Goal: Information Seeking & Learning: Learn about a topic

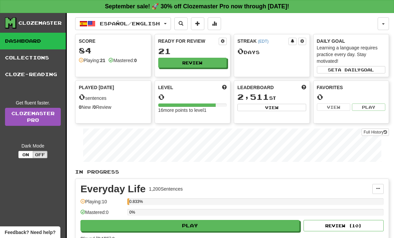
click at [11, 27] on icon at bounding box center [11, 22] width 12 height 11
click at [22, 55] on link "Collections" at bounding box center [33, 57] width 66 height 17
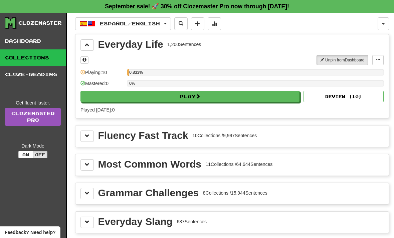
click at [287, 97] on button "Play" at bounding box center [190, 96] width 219 height 11
select select "**"
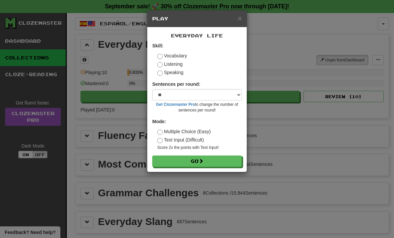
click at [192, 65] on div "Listening" at bounding box center [199, 64] width 85 height 7
click at [182, 63] on label "Listening" at bounding box center [169, 64] width 25 height 7
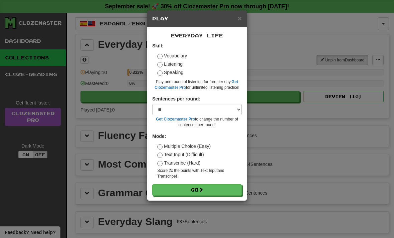
click at [177, 74] on label "Speaking" at bounding box center [170, 72] width 26 height 7
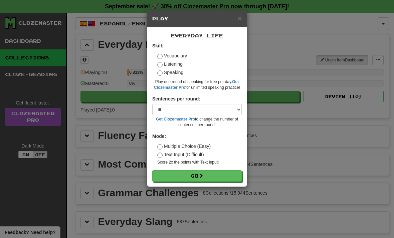
click at [198, 57] on div "Vocabulary" at bounding box center [199, 55] width 85 height 7
click at [198, 55] on div "Vocabulary" at bounding box center [199, 55] width 85 height 7
click at [203, 52] on div "Skill: Vocabulary Listening Speaking Play one round of speaking for free per da…" at bounding box center [197, 66] width 90 height 48
click at [203, 65] on div "Listening" at bounding box center [199, 64] width 85 height 7
click at [202, 64] on div "Listening" at bounding box center [199, 64] width 85 height 7
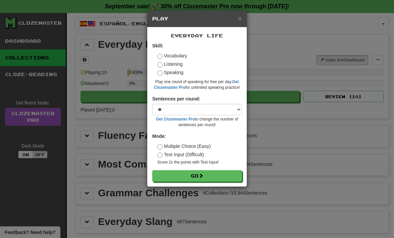
click at [180, 56] on label "Vocabulary" at bounding box center [172, 55] width 30 height 7
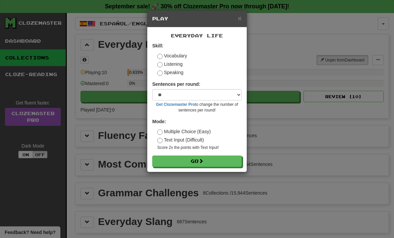
click at [180, 56] on label "Vocabulary" at bounding box center [172, 55] width 30 height 7
click at [203, 160] on span at bounding box center [201, 161] width 5 height 5
click at [199, 162] on button "Go" at bounding box center [197, 161] width 90 height 11
click at [196, 156] on button "Go" at bounding box center [197, 161] width 90 height 11
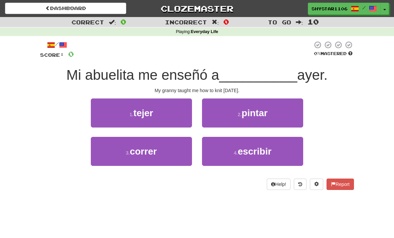
click at [168, 115] on button "1 . tejer" at bounding box center [141, 113] width 101 height 29
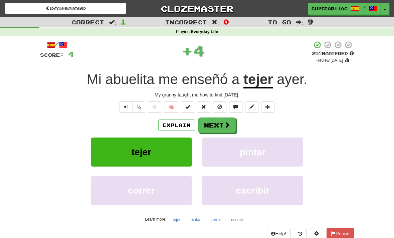
click at [210, 126] on button "Next" at bounding box center [216, 125] width 37 height 15
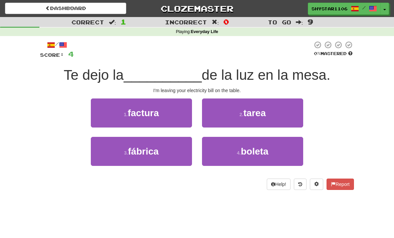
click at [169, 109] on button "1 . factura" at bounding box center [141, 113] width 101 height 29
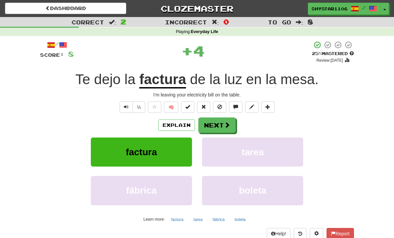
click at [217, 128] on button "Next" at bounding box center [216, 125] width 37 height 15
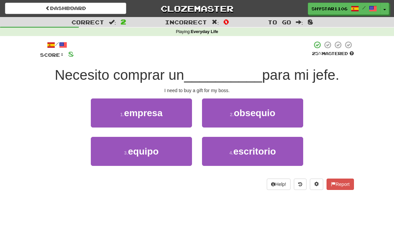
click at [183, 108] on button "1 . empresa" at bounding box center [141, 113] width 101 height 29
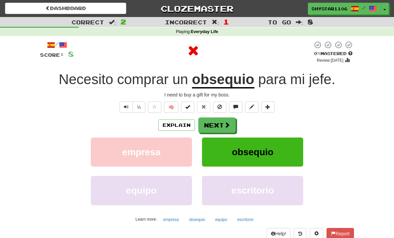
click at [220, 123] on button "Next" at bounding box center [216, 125] width 37 height 15
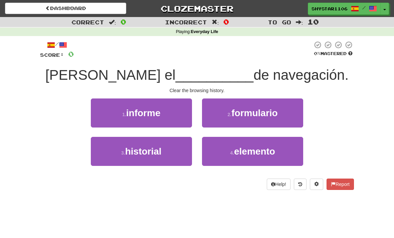
click at [159, 111] on span "informe" at bounding box center [143, 113] width 34 height 10
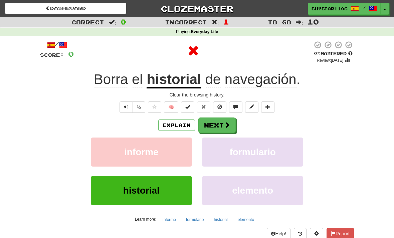
click at [209, 119] on button "Next" at bounding box center [216, 125] width 37 height 15
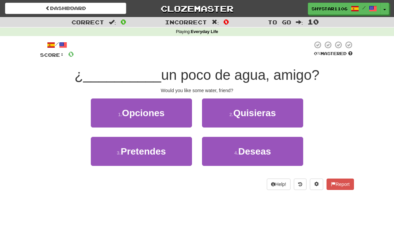
click at [258, 111] on span "Quisieras" at bounding box center [254, 113] width 43 height 10
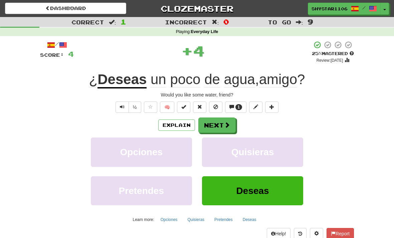
click at [219, 119] on button "Next" at bounding box center [216, 125] width 37 height 15
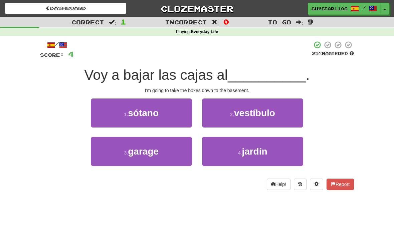
click at [178, 106] on button "1 . sótano" at bounding box center [141, 113] width 101 height 29
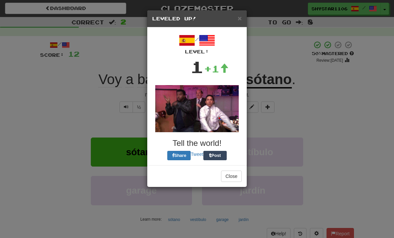
click at [220, 151] on button "Post" at bounding box center [214, 155] width 23 height 9
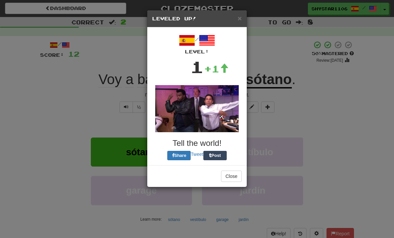
click at [245, 20] on div "× Leveled Up!" at bounding box center [197, 18] width 100 height 17
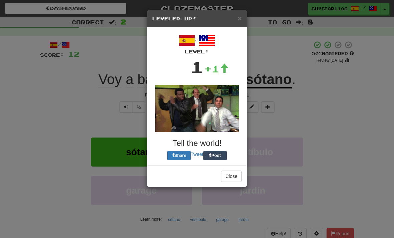
click at [241, 13] on div "× Leveled Up!" at bounding box center [197, 18] width 100 height 17
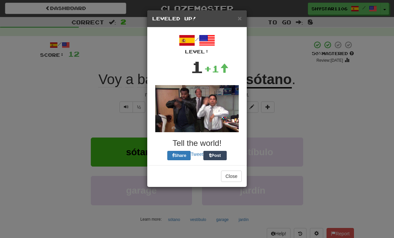
click at [235, 25] on div "× Leveled Up!" at bounding box center [197, 18] width 100 height 17
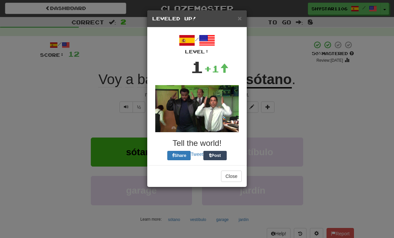
click at [238, 17] on span "×" at bounding box center [240, 18] width 4 height 8
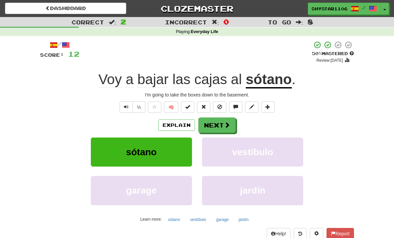
click at [205, 121] on button "Next" at bounding box center [216, 125] width 37 height 15
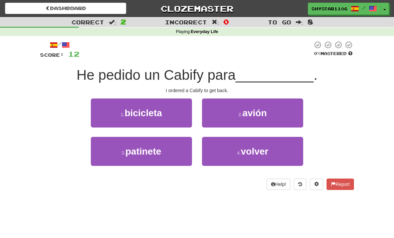
click at [234, 143] on button "4 . volver" at bounding box center [252, 151] width 101 height 29
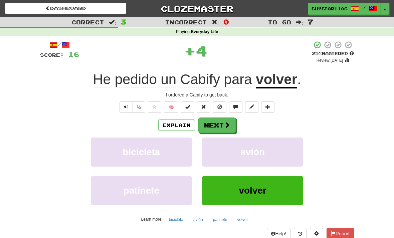
click at [220, 125] on button "Next" at bounding box center [216, 125] width 37 height 15
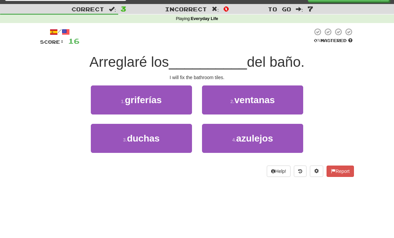
scroll to position [13, 0]
click at [272, 137] on span "azulejos" at bounding box center [254, 138] width 37 height 10
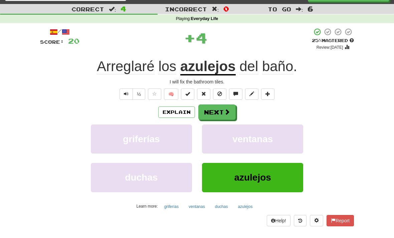
click at [231, 110] on button "Next" at bounding box center [216, 112] width 37 height 15
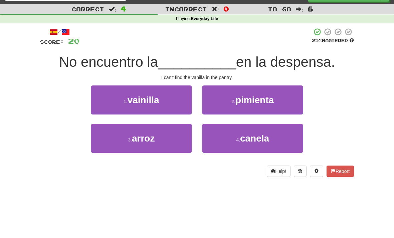
click at [177, 98] on button "1 . vainilla" at bounding box center [141, 100] width 101 height 29
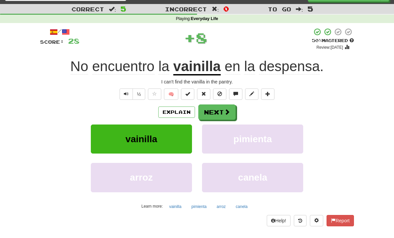
click at [225, 110] on span at bounding box center [227, 112] width 6 height 6
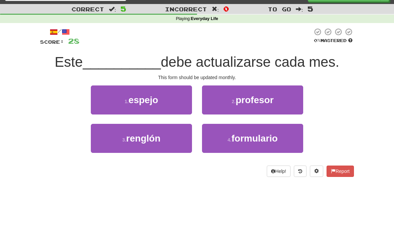
click at [276, 137] on span "formulario" at bounding box center [254, 138] width 46 height 10
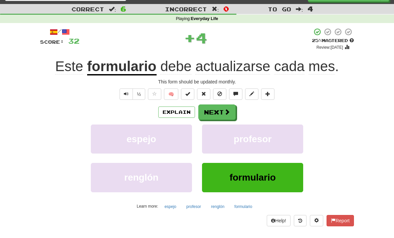
click at [225, 110] on span at bounding box center [227, 112] width 6 height 6
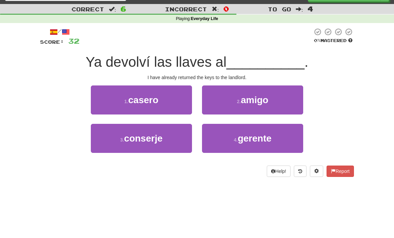
click at [114, 141] on button "3 . conserje" at bounding box center [141, 138] width 101 height 29
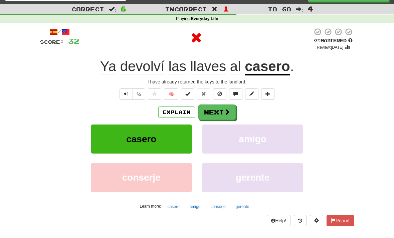
click at [224, 109] on span at bounding box center [227, 112] width 6 height 6
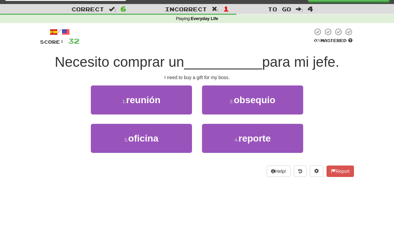
click at [273, 90] on button "2 . obsequio" at bounding box center [252, 100] width 101 height 29
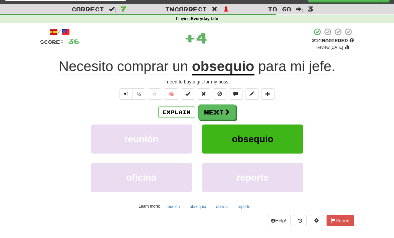
click at [221, 113] on button "Next" at bounding box center [216, 112] width 37 height 15
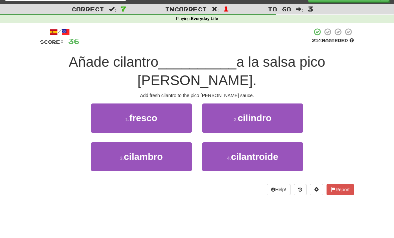
scroll to position [13, 0]
click at [282, 153] on button "4 . cilantroide" at bounding box center [252, 157] width 101 height 29
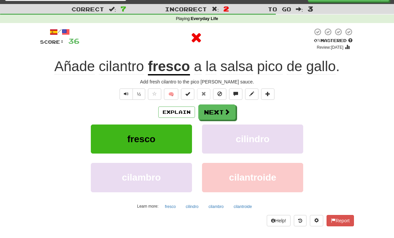
scroll to position [13, 0]
click at [216, 116] on button "Next" at bounding box center [216, 112] width 37 height 15
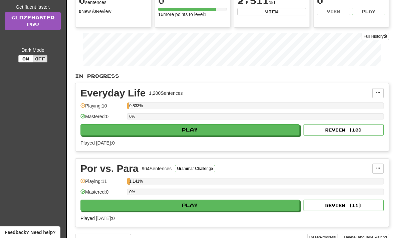
scroll to position [103, 0]
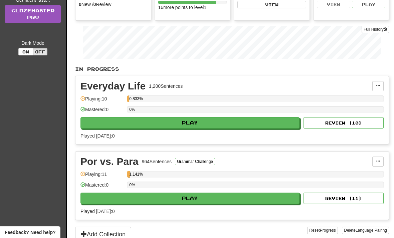
click at [284, 121] on button "Play" at bounding box center [190, 123] width 219 height 11
select select "**"
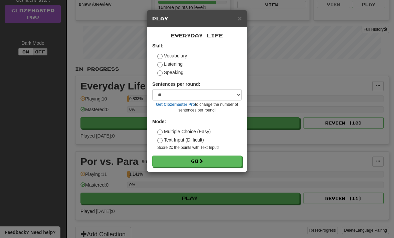
click at [224, 157] on button "Go" at bounding box center [197, 161] width 90 height 11
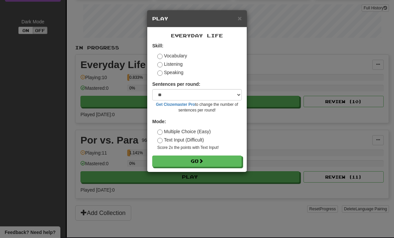
click at [186, 165] on button "Go" at bounding box center [197, 161] width 90 height 11
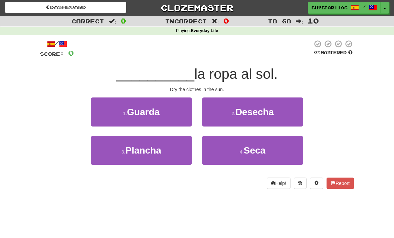
click at [282, 151] on button "4 . Seca" at bounding box center [252, 150] width 101 height 29
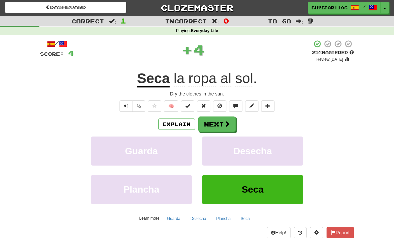
scroll to position [1, 0]
click at [225, 123] on span at bounding box center [227, 124] width 6 height 6
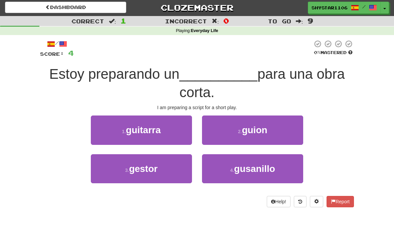
click at [260, 126] on span "guion" at bounding box center [254, 130] width 25 height 10
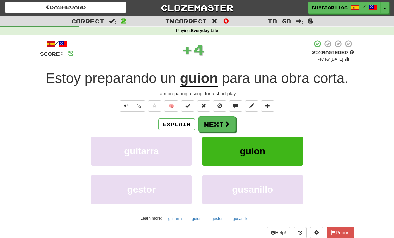
click at [222, 126] on button "Next" at bounding box center [216, 124] width 37 height 15
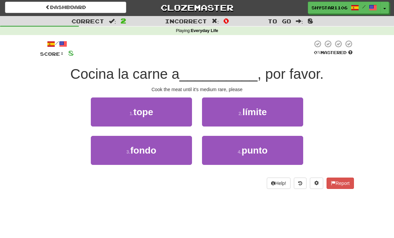
scroll to position [1, 0]
click at [281, 108] on button "2 . límite" at bounding box center [252, 112] width 101 height 29
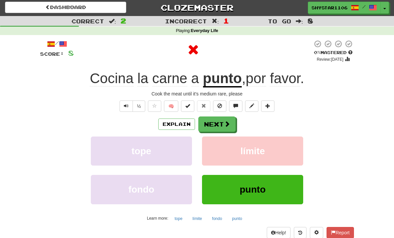
scroll to position [1, 0]
click at [226, 124] on span at bounding box center [227, 124] width 6 height 6
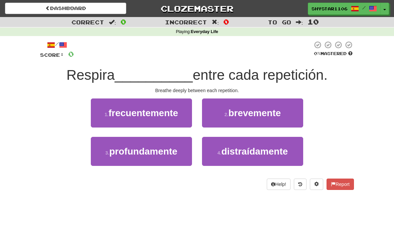
click at [166, 151] on span "profundamente" at bounding box center [143, 151] width 68 height 10
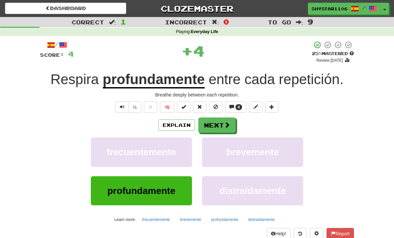
click at [220, 126] on button "Next" at bounding box center [216, 125] width 37 height 15
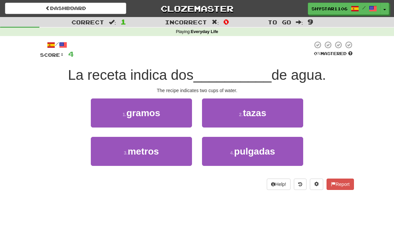
click at [272, 114] on button "2 . [GEOGRAPHIC_DATA]" at bounding box center [252, 113] width 101 height 29
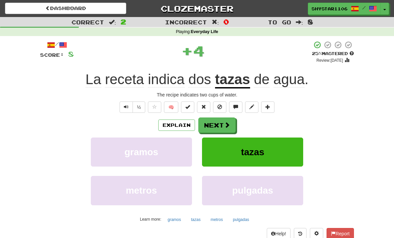
click at [268, 151] on button "tazas" at bounding box center [252, 152] width 101 height 29
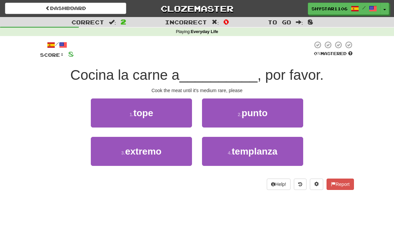
click at [283, 114] on button "2 . punto" at bounding box center [252, 113] width 101 height 29
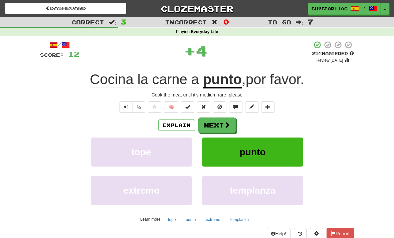
click at [230, 127] on button "Next" at bounding box center [216, 125] width 37 height 15
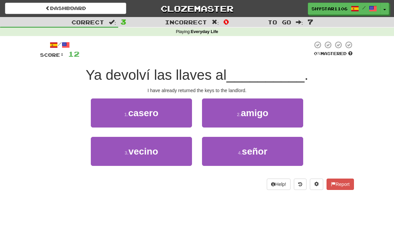
click at [156, 111] on span "casero" at bounding box center [143, 113] width 30 height 10
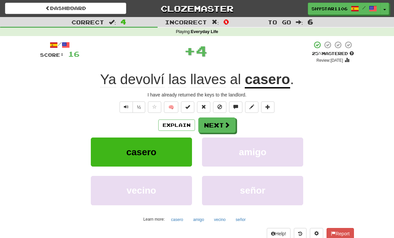
click at [230, 122] on span at bounding box center [227, 125] width 6 height 6
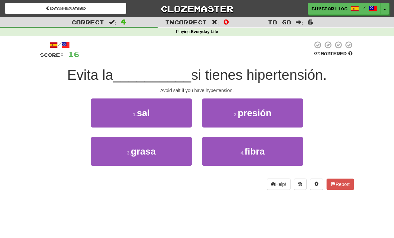
click at [171, 118] on button "1 . sal" at bounding box center [141, 113] width 101 height 29
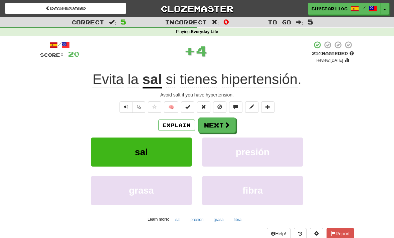
click at [227, 119] on button "Next" at bounding box center [216, 125] width 37 height 15
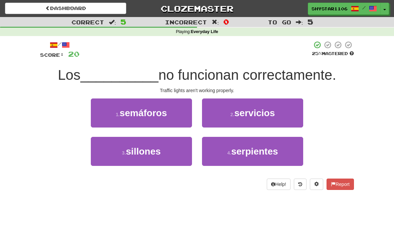
click at [178, 109] on button "1 . semáforos" at bounding box center [141, 113] width 101 height 29
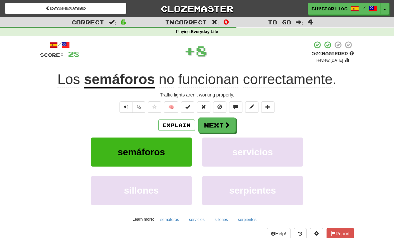
click at [230, 122] on button "Next" at bounding box center [216, 125] width 37 height 15
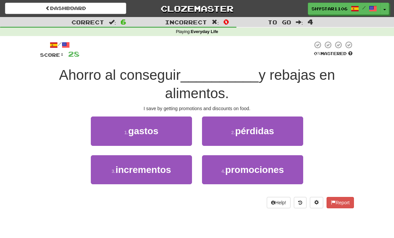
click at [275, 171] on span "promociones" at bounding box center [254, 170] width 59 height 10
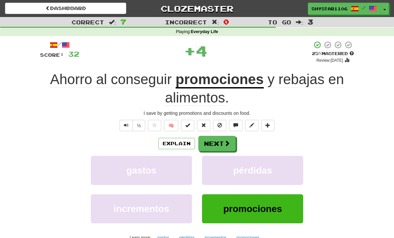
click at [230, 144] on button "Next" at bounding box center [216, 143] width 37 height 15
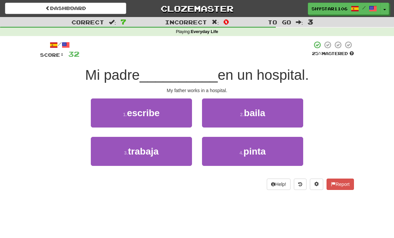
click at [169, 150] on button "3 . trabaja" at bounding box center [141, 151] width 101 height 29
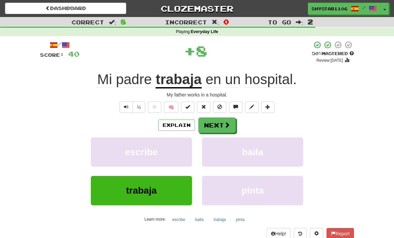
click at [230, 123] on button "Next" at bounding box center [216, 125] width 37 height 15
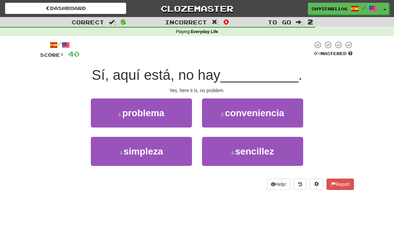
click at [177, 111] on button "1 . problema" at bounding box center [141, 113] width 101 height 29
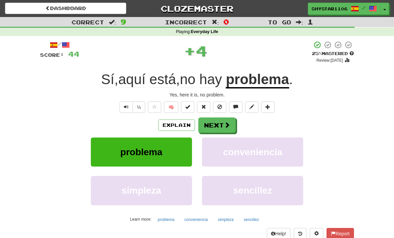
click at [214, 123] on button "Next" at bounding box center [216, 125] width 37 height 15
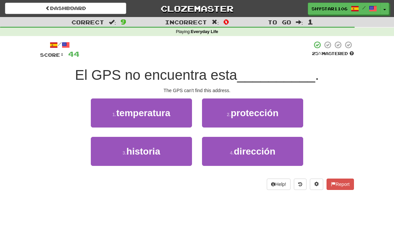
click at [274, 151] on span "dirección" at bounding box center [254, 151] width 41 height 10
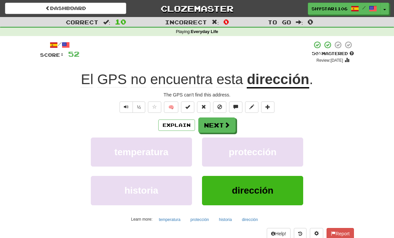
click at [339, 144] on div "temperatura protección" at bounding box center [197, 157] width 334 height 38
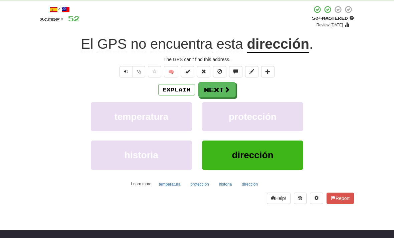
scroll to position [36, 0]
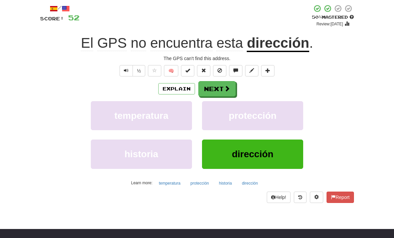
click at [356, 140] on div "/ Score: 52 + 8 50 % Mastered Review: 2025-09-29 El GPS no encuentra esta direc…" at bounding box center [197, 106] width 324 height 212
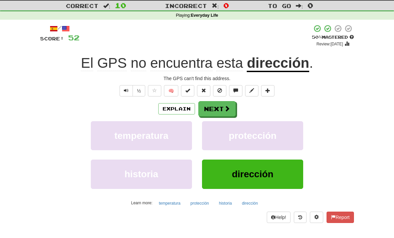
scroll to position [16, 0]
click at [347, 84] on div "/ Score: 52 + 8 50 % Mastered Review: 2025-09-29 El GPS no encuentra esta direc…" at bounding box center [197, 124] width 314 height 198
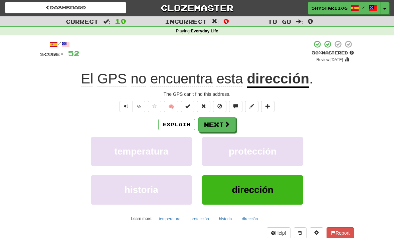
scroll to position [1, 0]
click at [44, 12] on link "Dashboard" at bounding box center [65, 7] width 121 height 11
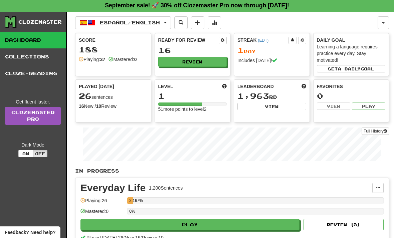
scroll to position [2, 0]
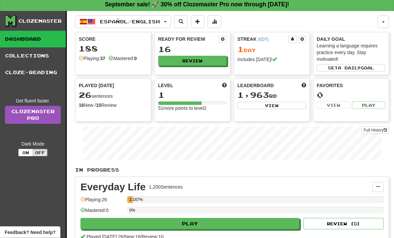
click at [339, 220] on button "Review ( 5 )" at bounding box center [344, 223] width 80 height 11
select select "**"
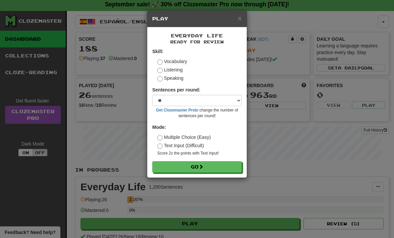
click at [317, 198] on div "× Play Everyday Life Ready for Review Skill: Vocabulary Listening Speaking Sent…" at bounding box center [197, 119] width 394 height 238
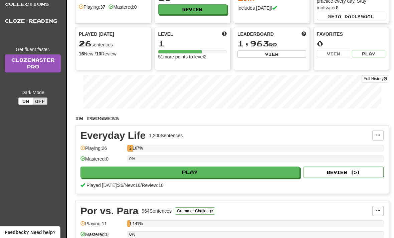
scroll to position [53, 0]
